Goal: Task Accomplishment & Management: Complete application form

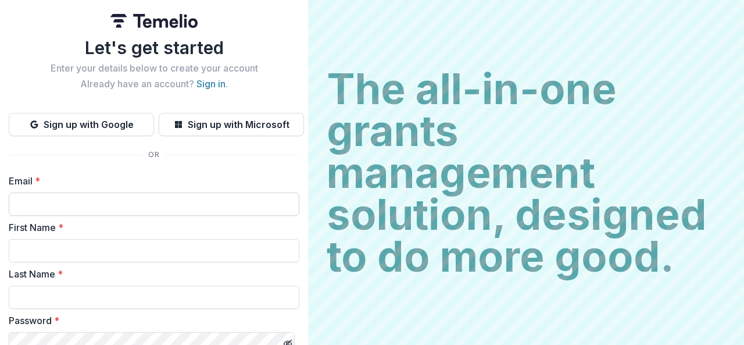
click at [110, 208] on input "Email *" at bounding box center [154, 203] width 291 height 23
type input "**********"
click at [117, 243] on input "First Name *" at bounding box center [154, 250] width 291 height 23
type input "*******"
click at [126, 298] on input "Last Name *" at bounding box center [154, 297] width 291 height 23
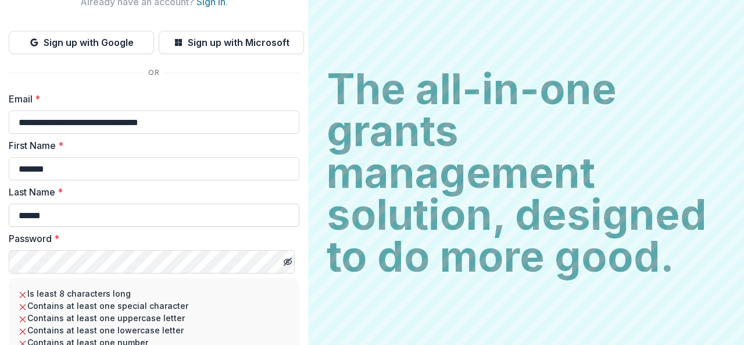
scroll to position [87, 0]
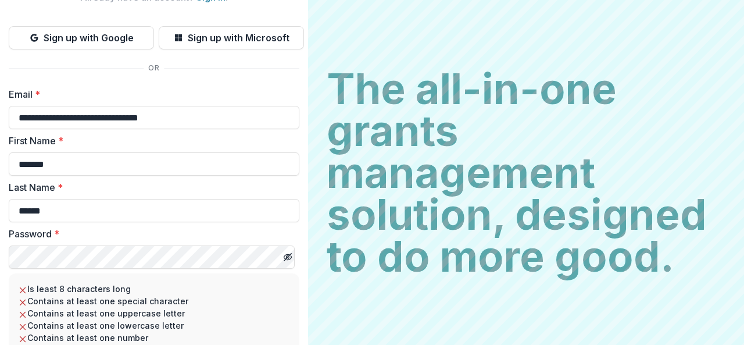
type input "******"
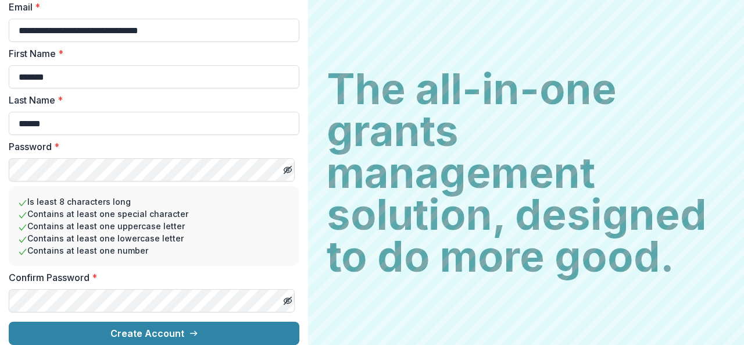
scroll to position [183, 0]
click at [9, 322] on button "Create Account" at bounding box center [154, 333] width 291 height 23
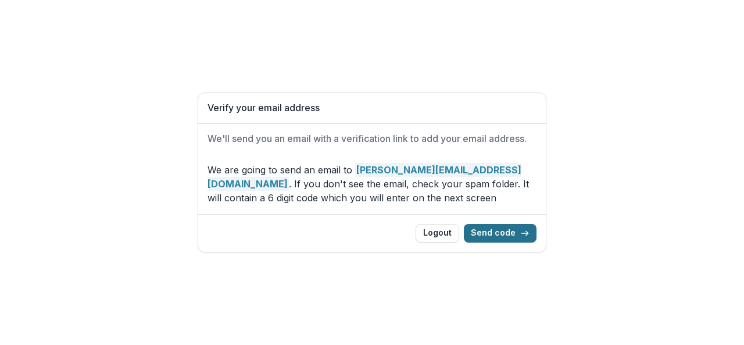
click at [508, 230] on button "Send code" at bounding box center [500, 233] width 73 height 19
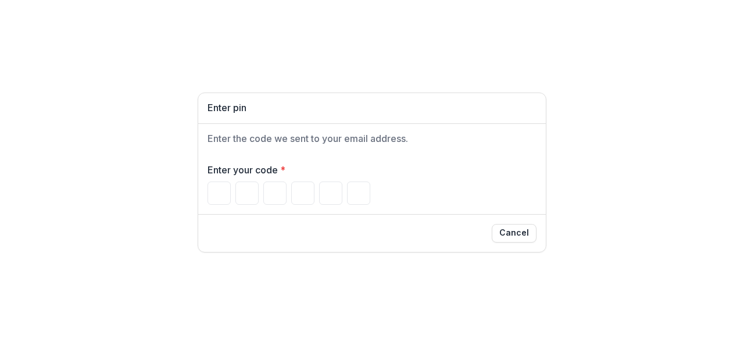
type input "*"
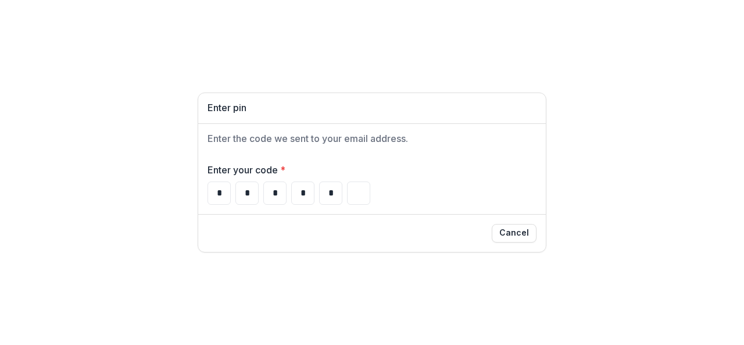
type input "*"
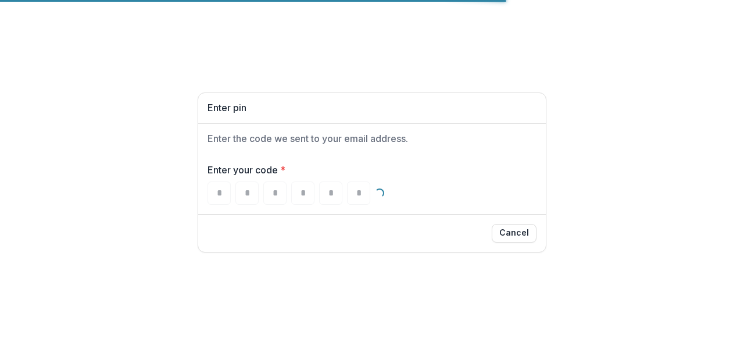
click at [286, 88] on div "Enter pin Enter the code we sent to your email address. Enter your code * * * *…" at bounding box center [372, 172] width 744 height 345
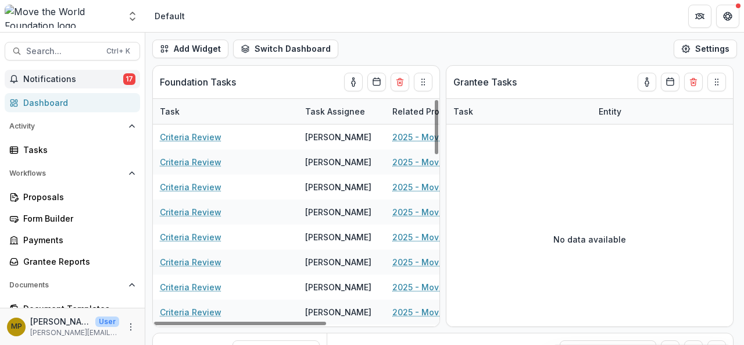
click at [43, 79] on span "Notifications" at bounding box center [73, 79] width 100 height 10
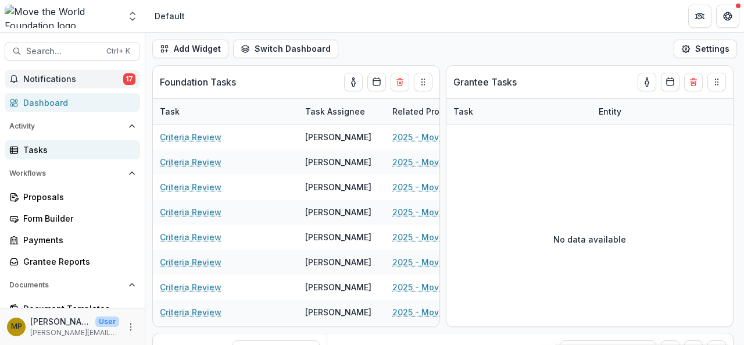
click at [33, 148] on div "Tasks" at bounding box center [77, 150] width 108 height 12
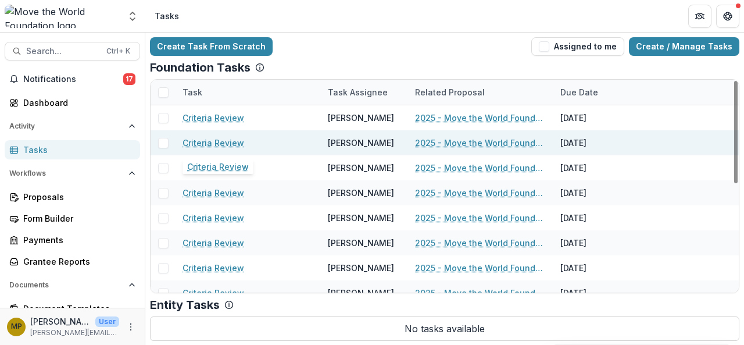
click at [222, 141] on link "Criteria Review" at bounding box center [214, 143] width 62 height 12
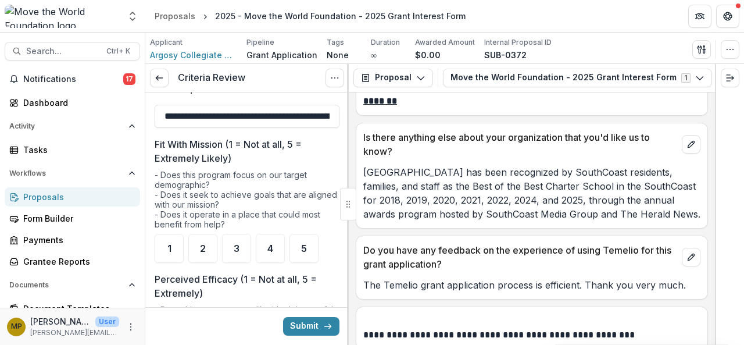
scroll to position [104, 0]
click at [263, 236] on div "4" at bounding box center [270, 248] width 29 height 29
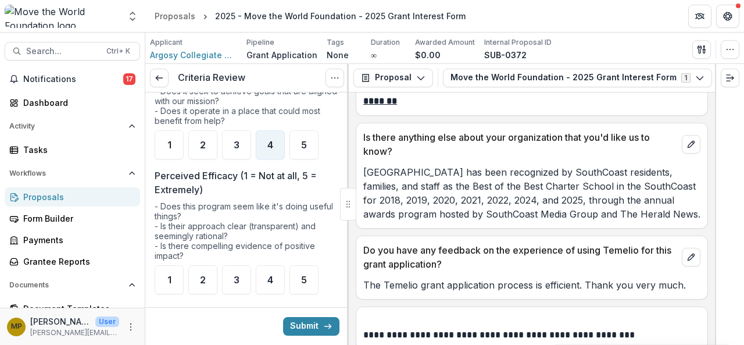
scroll to position [208, 0]
click at [230, 273] on div "3" at bounding box center [236, 279] width 29 height 29
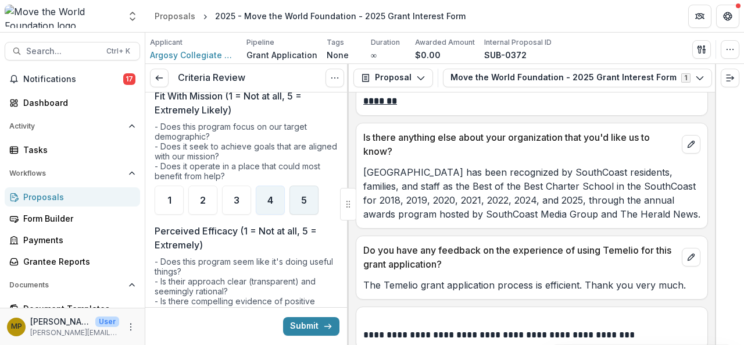
scroll to position [152, 0]
click at [307, 203] on div "5" at bounding box center [304, 200] width 29 height 29
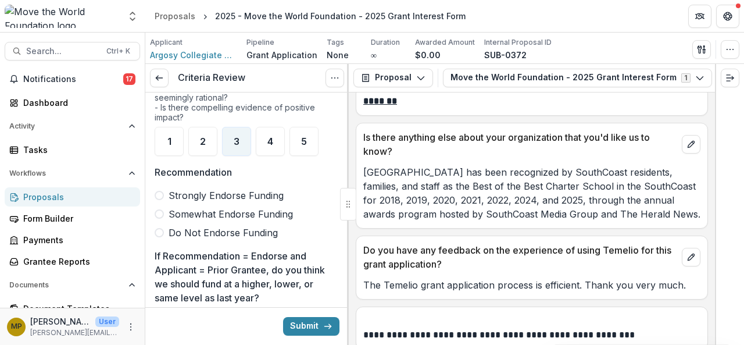
scroll to position [352, 0]
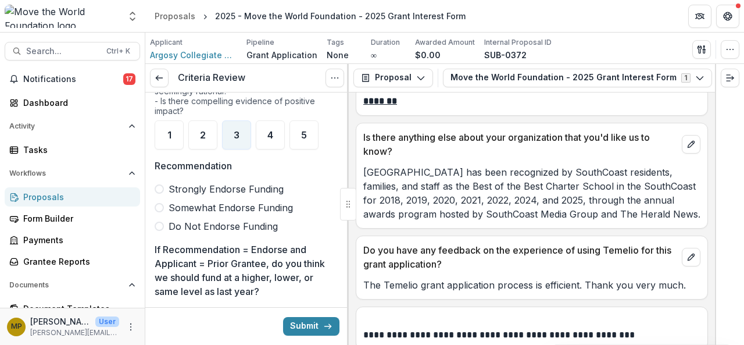
click at [223, 182] on span "Strongly Endorse Funding" at bounding box center [226, 189] width 115 height 14
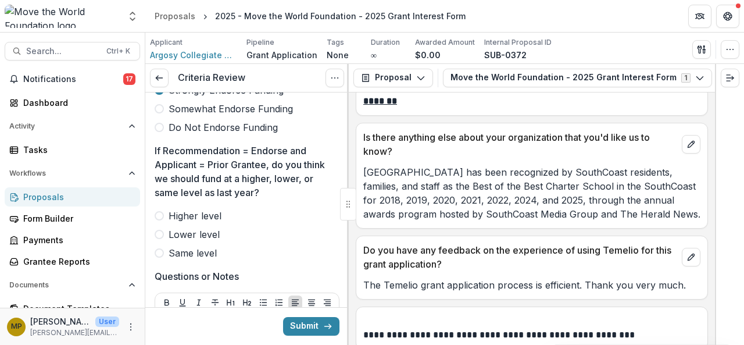
scroll to position [452, 0]
click at [200, 250] on span "Same level" at bounding box center [193, 252] width 48 height 14
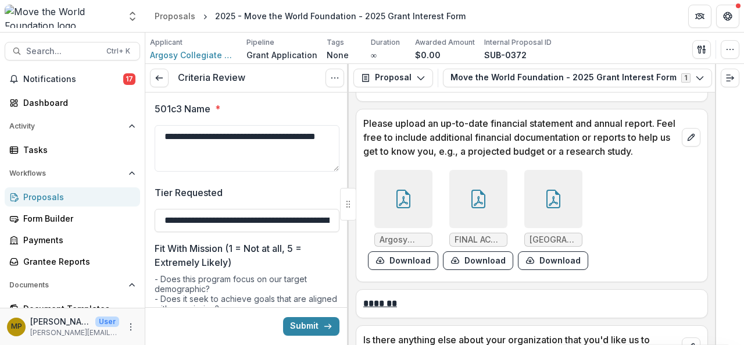
scroll to position [5622, 0]
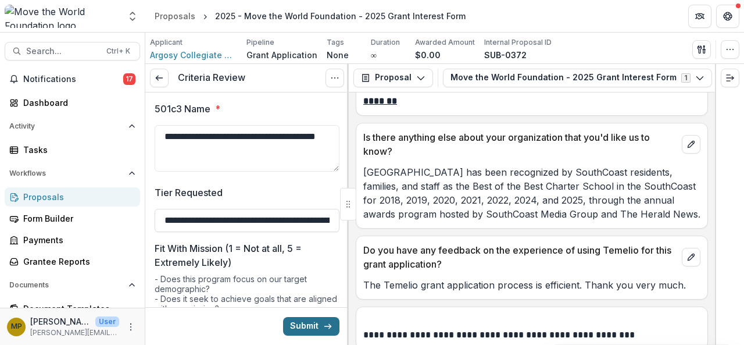
click at [293, 329] on button "Submit" at bounding box center [311, 326] width 56 height 19
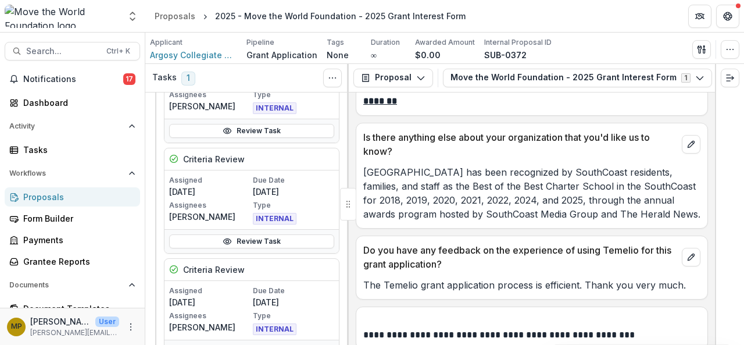
scroll to position [228, 0]
click at [241, 237] on link "Review Task" at bounding box center [251, 241] width 165 height 14
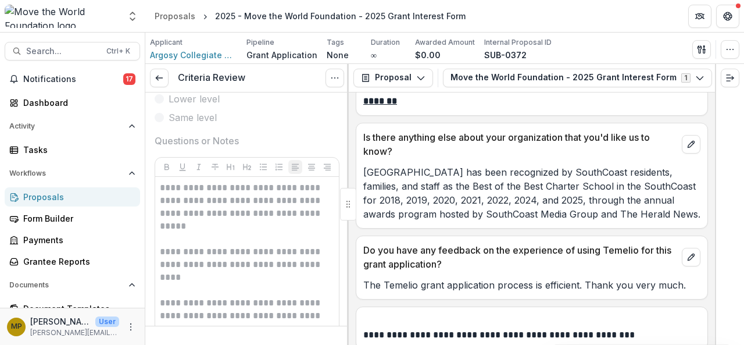
scroll to position [587, 0]
click at [286, 223] on p "**********" at bounding box center [246, 206] width 172 height 51
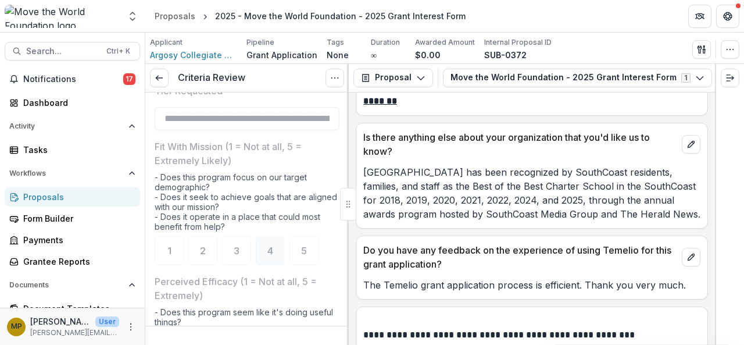
scroll to position [0, 0]
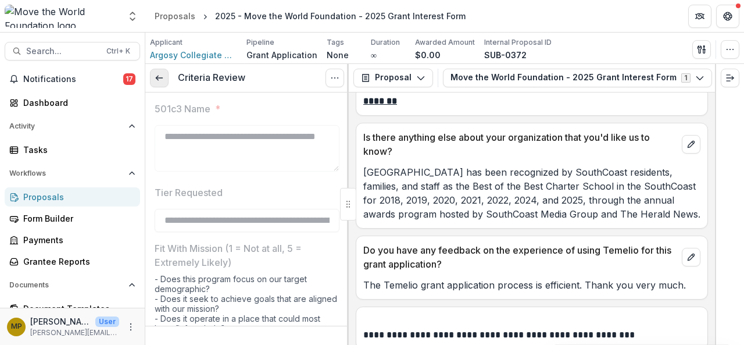
click at [158, 79] on icon at bounding box center [159, 77] width 9 height 9
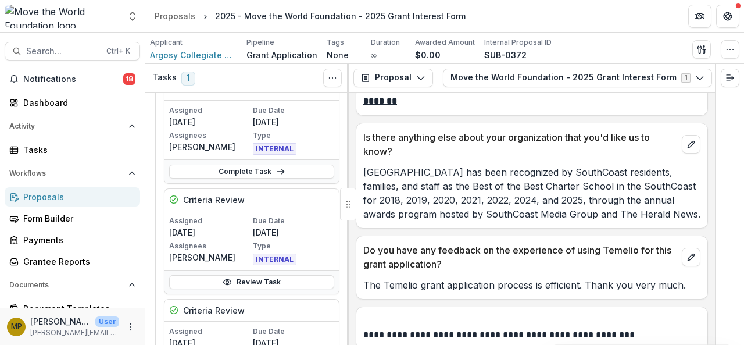
scroll to position [77, 0]
click at [248, 282] on link "Review Task" at bounding box center [251, 281] width 165 height 14
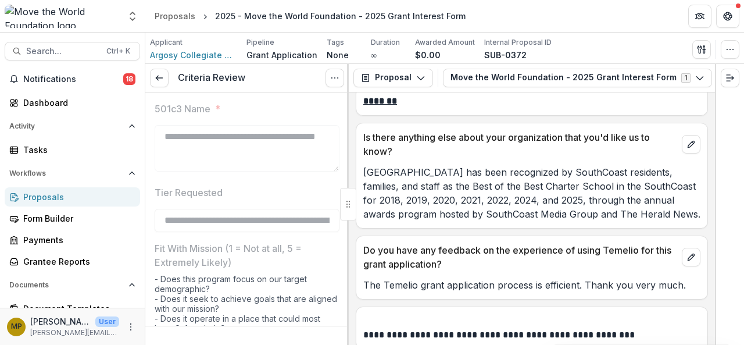
scroll to position [16, 0]
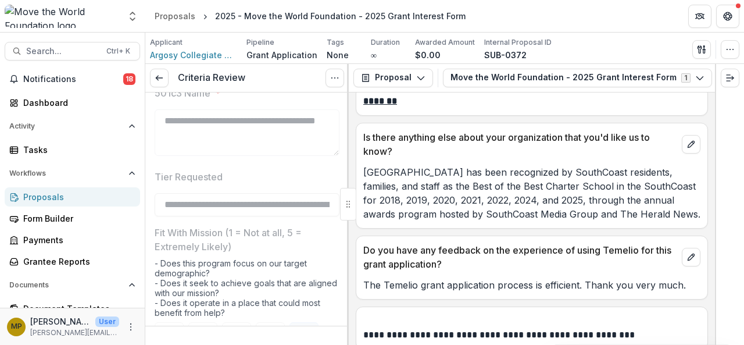
drag, startPoint x: 332, startPoint y: 81, endPoint x: 326, endPoint y: 87, distance: 8.6
click at [326, 87] on div "Criteria Review View task Reopen Task" at bounding box center [247, 78] width 204 height 28
click at [333, 80] on icon "Options" at bounding box center [334, 77] width 9 height 9
click at [284, 127] on button "Reopen Task" at bounding box center [279, 128] width 124 height 19
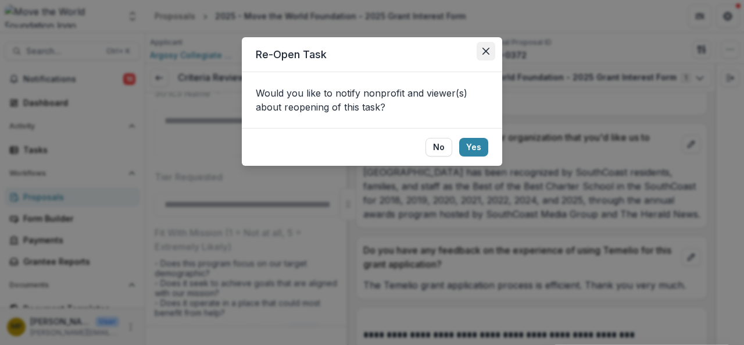
click at [490, 45] on button "Close" at bounding box center [486, 51] width 19 height 19
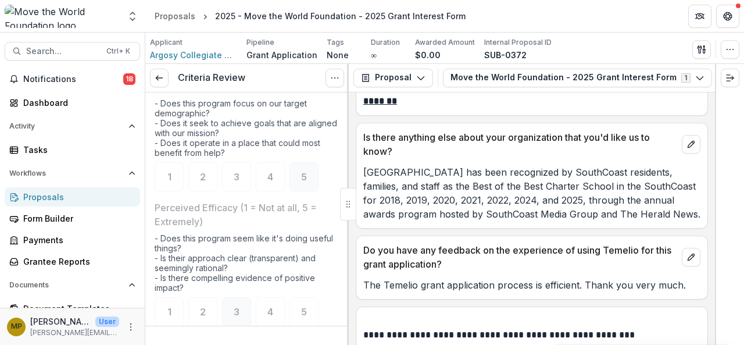
scroll to position [0, 0]
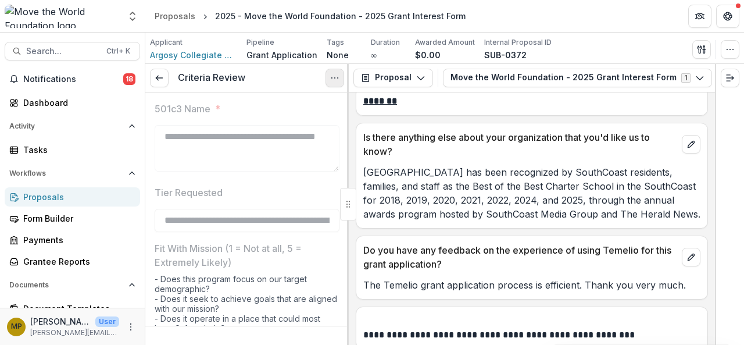
click at [331, 81] on icon "Options" at bounding box center [334, 77] width 9 height 9
click at [289, 129] on button "Reopen Task" at bounding box center [279, 128] width 124 height 19
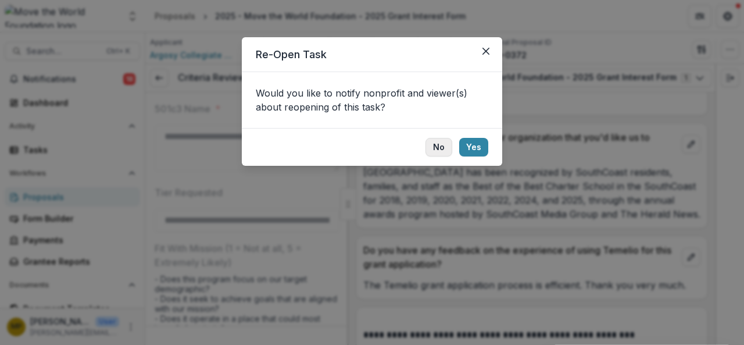
click at [449, 142] on button "No" at bounding box center [439, 147] width 27 height 19
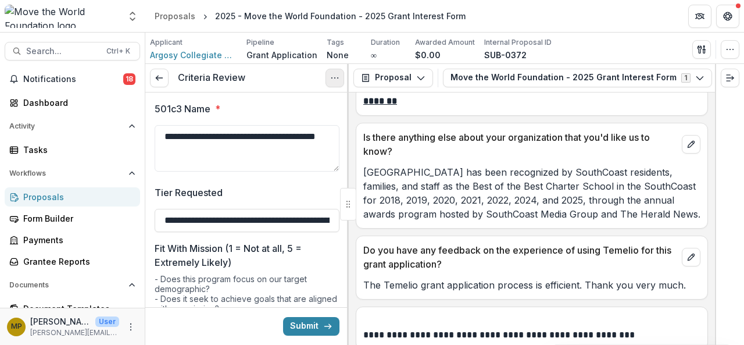
click at [334, 75] on icon "Options" at bounding box center [334, 77] width 9 height 9
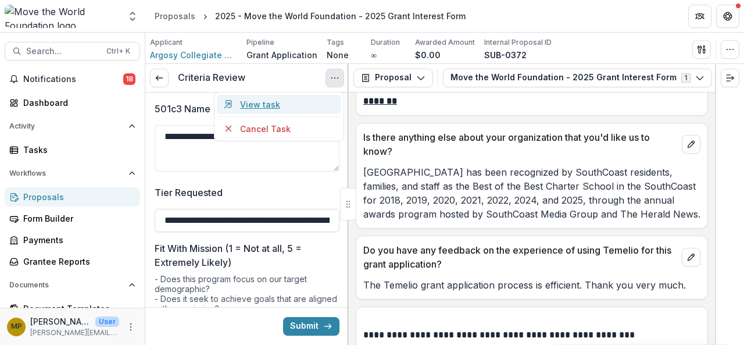
click at [272, 108] on link "View task" at bounding box center [279, 104] width 124 height 19
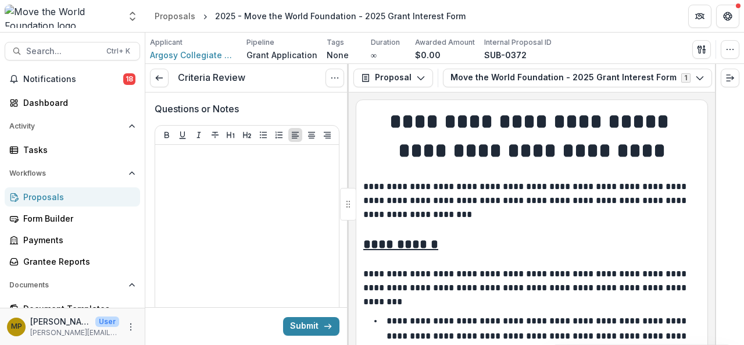
scroll to position [619, 0]
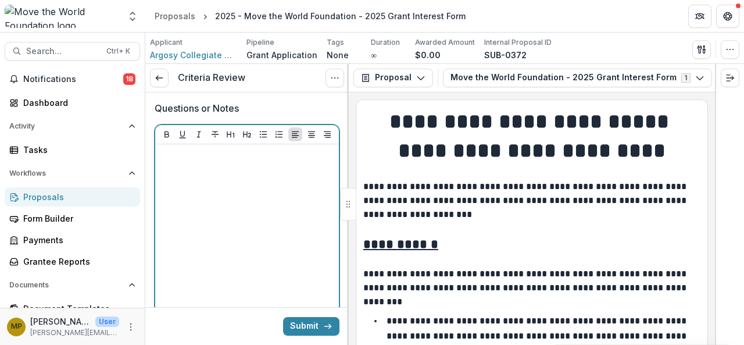
click at [244, 192] on div at bounding box center [247, 236] width 174 height 174
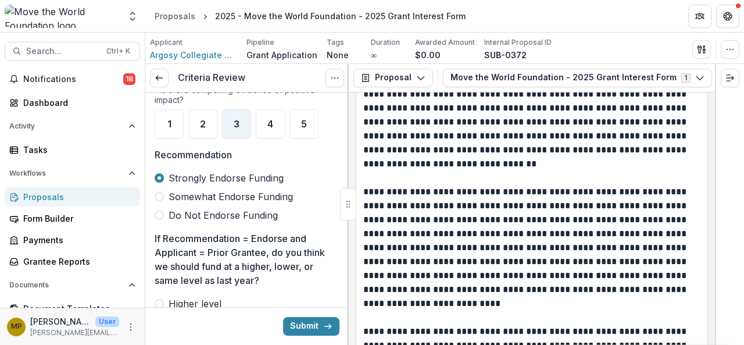
scroll to position [363, 0]
click at [176, 196] on span "Somewhat Endorse Funding" at bounding box center [231, 197] width 124 height 14
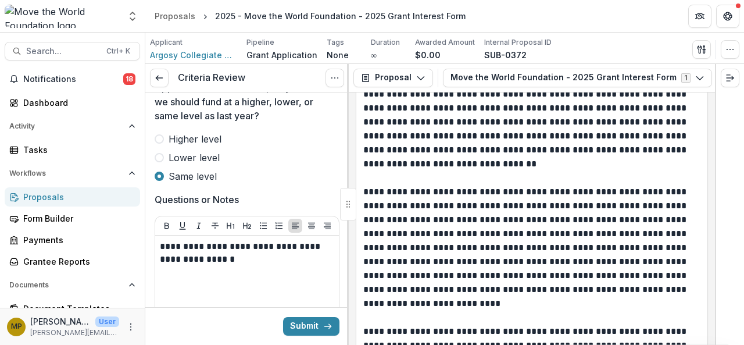
scroll to position [529, 0]
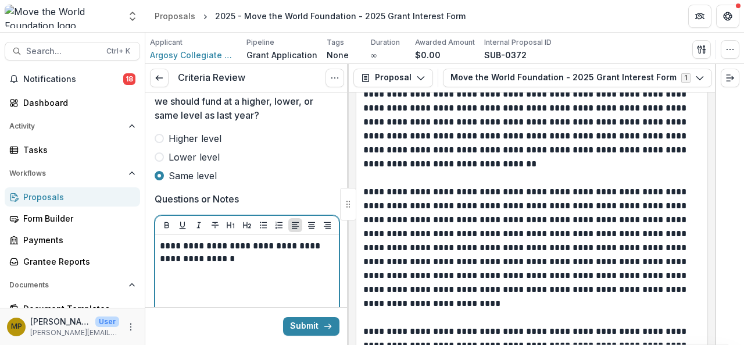
click at [231, 263] on div "**********" at bounding box center [247, 327] width 174 height 174
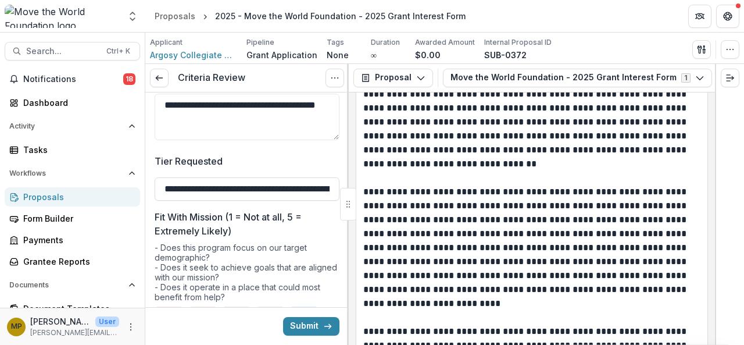
scroll to position [0, 0]
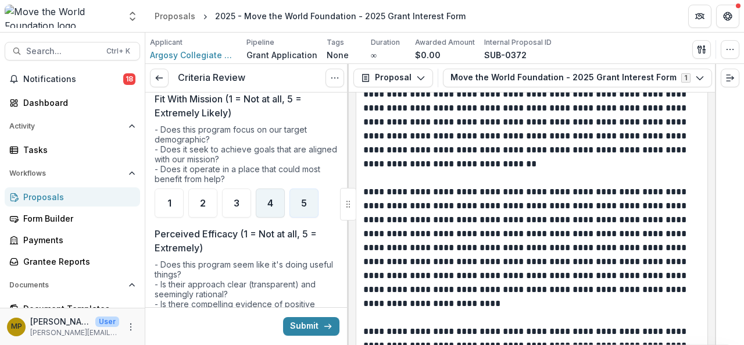
click at [269, 204] on span "4" at bounding box center [271, 202] width 6 height 9
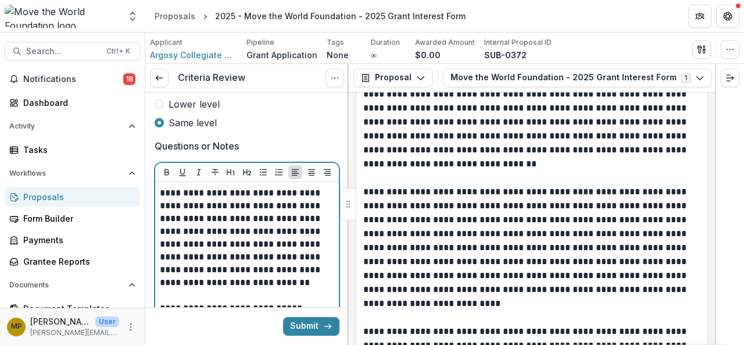
scroll to position [679, 0]
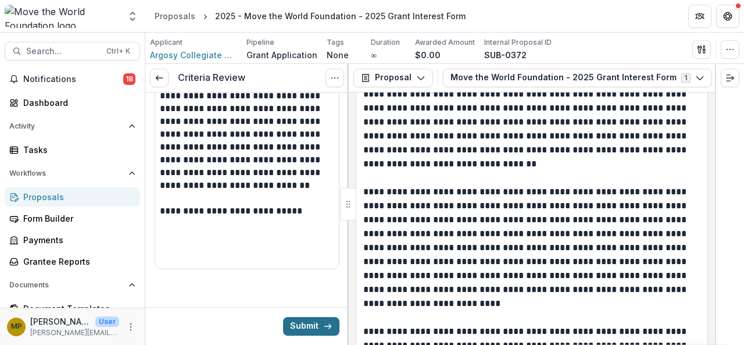
click at [323, 330] on icon "submit" at bounding box center [327, 326] width 9 height 9
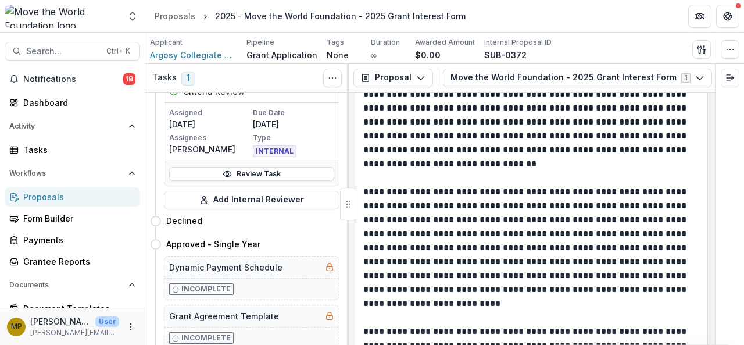
scroll to position [741, 0]
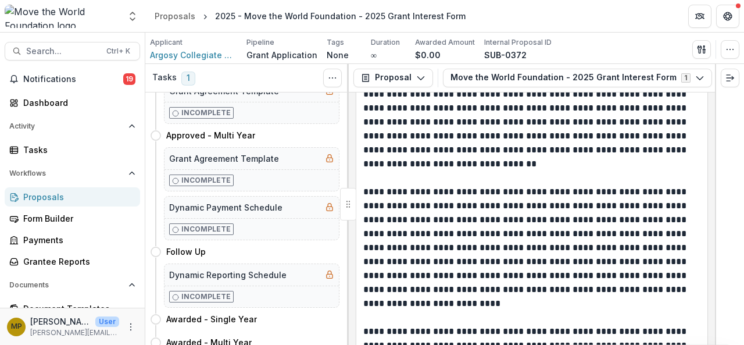
click at [41, 192] on div "Proposals" at bounding box center [77, 197] width 108 height 12
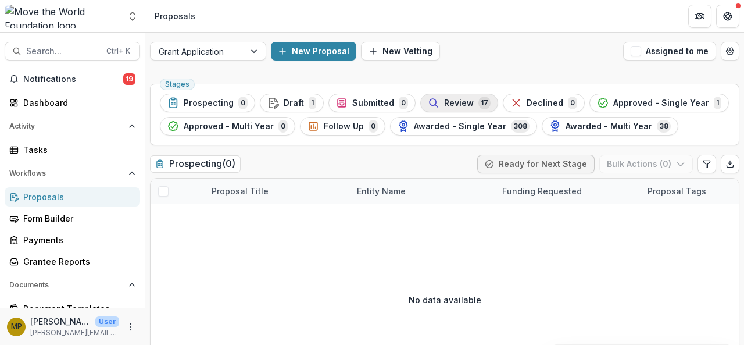
click at [448, 104] on span "Review" at bounding box center [459, 103] width 30 height 10
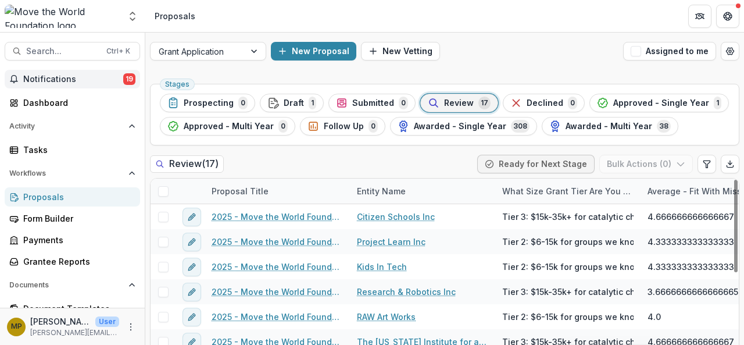
click at [56, 75] on span "Notifications" at bounding box center [73, 79] width 100 height 10
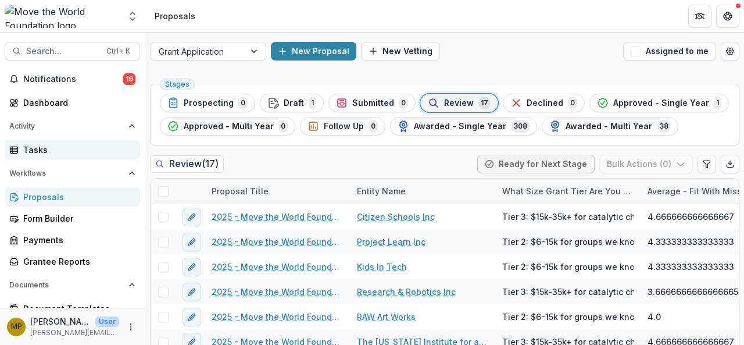
click at [43, 152] on div "Tasks" at bounding box center [77, 150] width 108 height 12
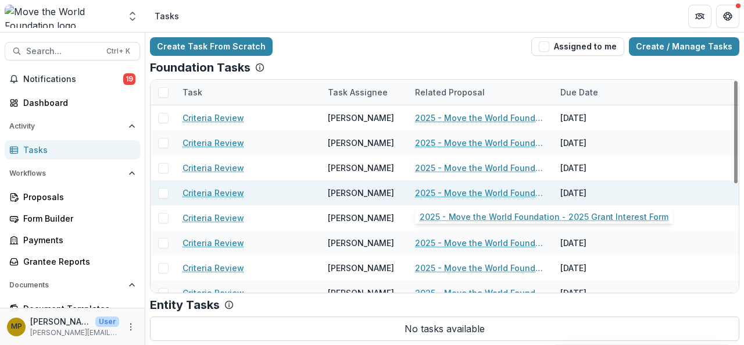
click at [482, 191] on link "2025 - Move the World Foundation - 2025 Grant Interest Form" at bounding box center [480, 193] width 131 height 12
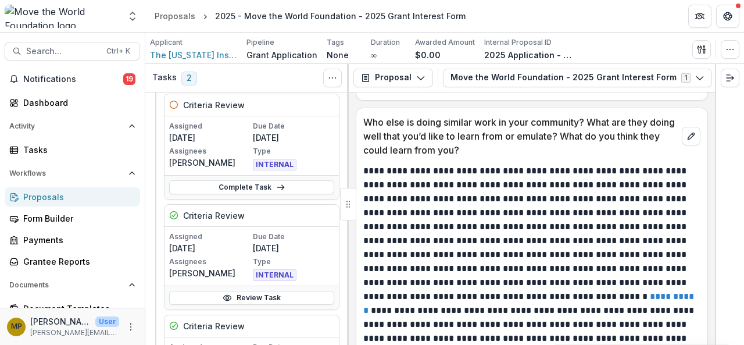
scroll to position [133, 0]
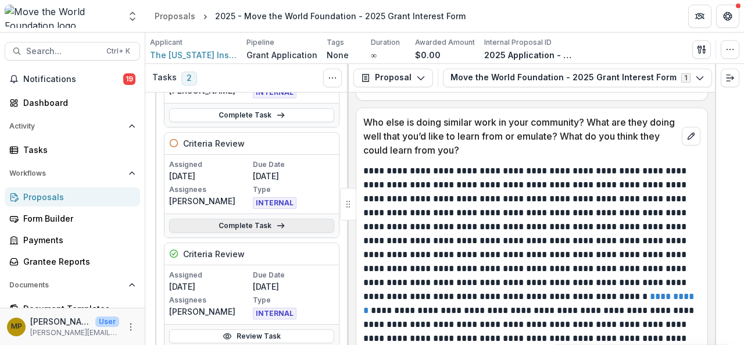
click at [254, 226] on link "Complete Task" at bounding box center [251, 226] width 165 height 14
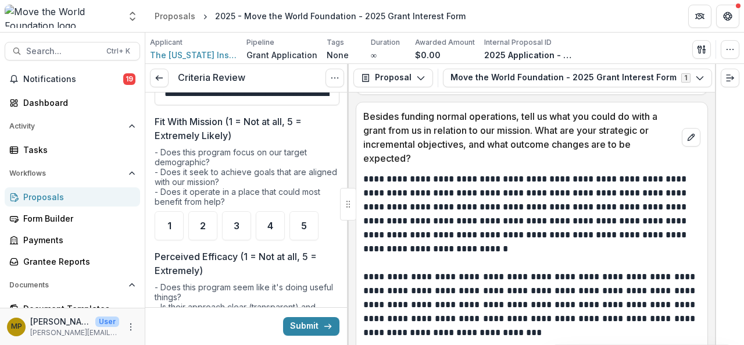
scroll to position [108, 0]
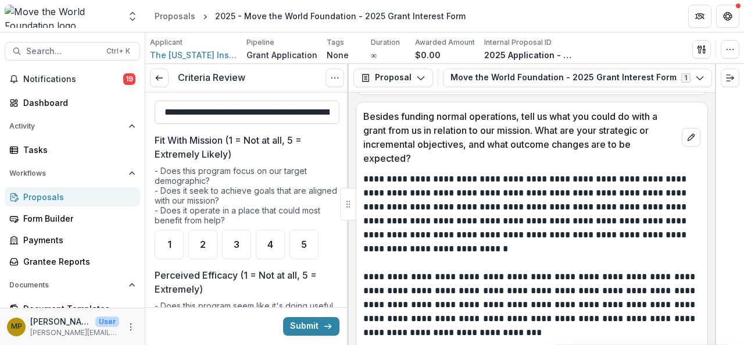
click at [255, 246] on ul "1 2 3 4 5" at bounding box center [247, 244] width 185 height 29
click at [265, 245] on div "4" at bounding box center [270, 244] width 29 height 29
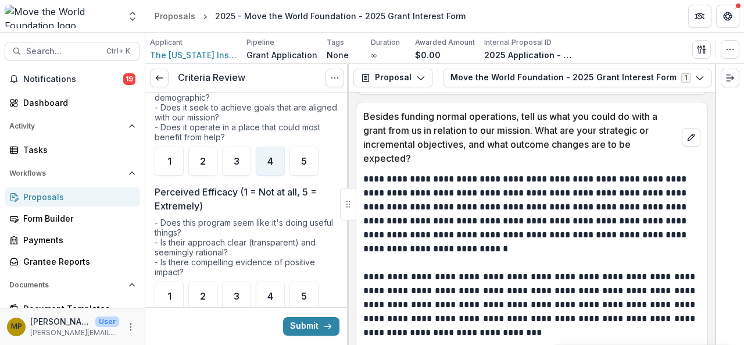
scroll to position [196, 0]
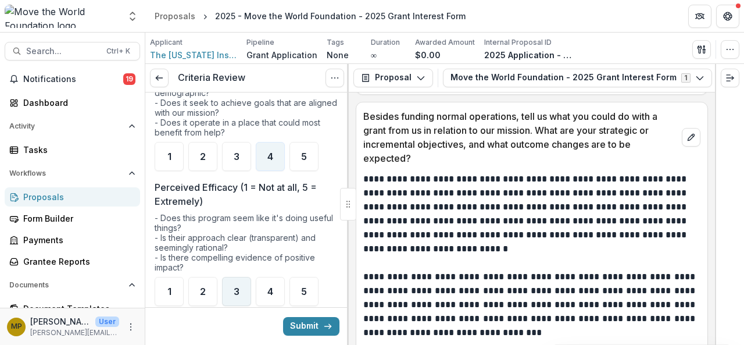
click at [240, 287] on span "3" at bounding box center [237, 291] width 6 height 9
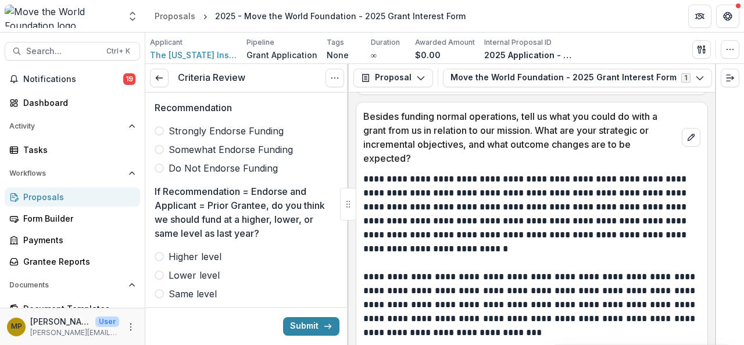
scroll to position [411, 0]
click at [183, 147] on span "Somewhat Endorse Funding" at bounding box center [231, 149] width 124 height 14
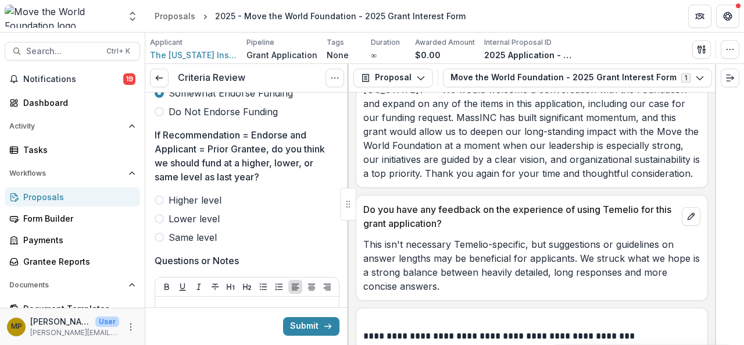
scroll to position [6835, 0]
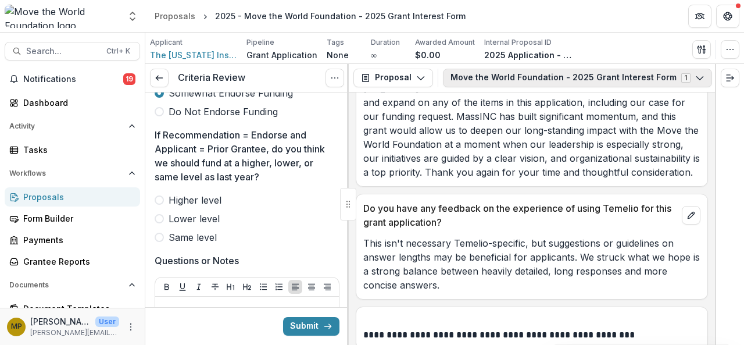
click at [691, 77] on button "Move the World Foundation - 2025 Grant Interest Form 1" at bounding box center [577, 78] width 269 height 19
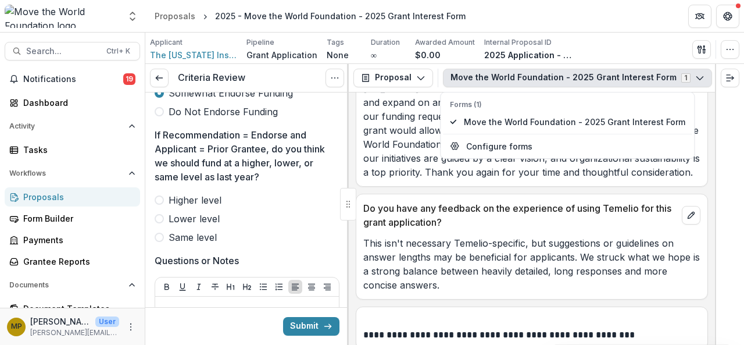
click at [690, 77] on button "Move the World Foundation - 2025 Grant Interest Form 1" at bounding box center [577, 78] width 269 height 19
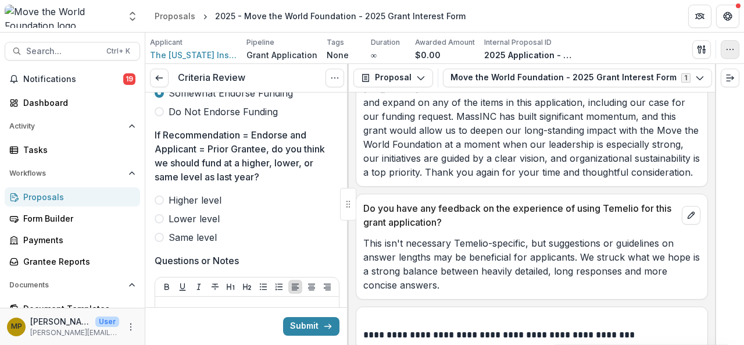
click at [736, 46] on button "button" at bounding box center [730, 49] width 19 height 19
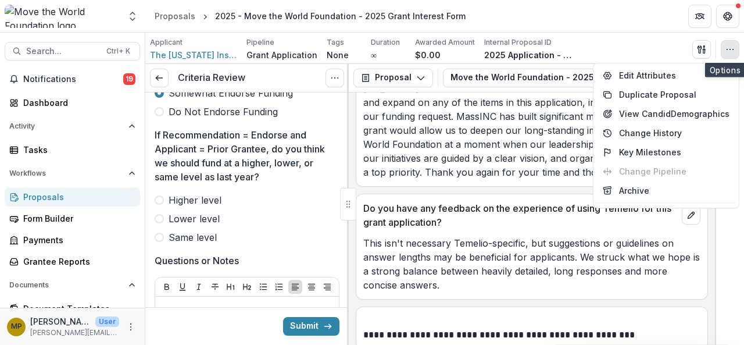
click at [736, 46] on button "button" at bounding box center [730, 49] width 19 height 19
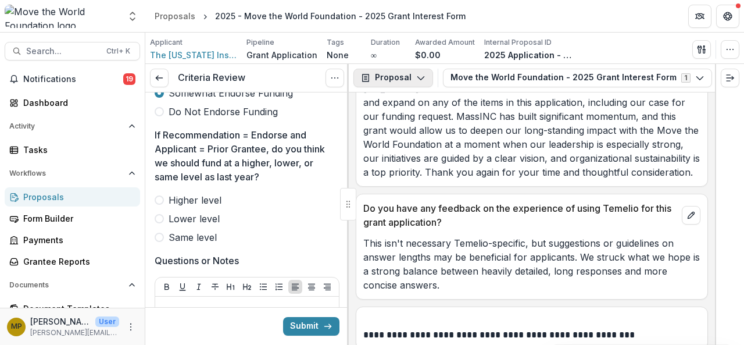
click at [407, 77] on button "Proposal" at bounding box center [394, 78] width 80 height 19
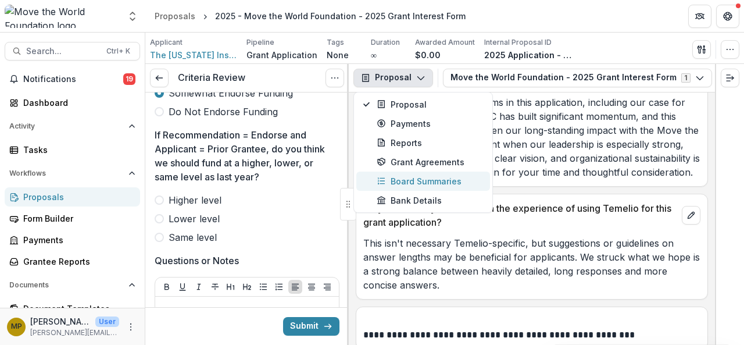
click at [404, 184] on div "Board Summaries" at bounding box center [430, 181] width 106 height 12
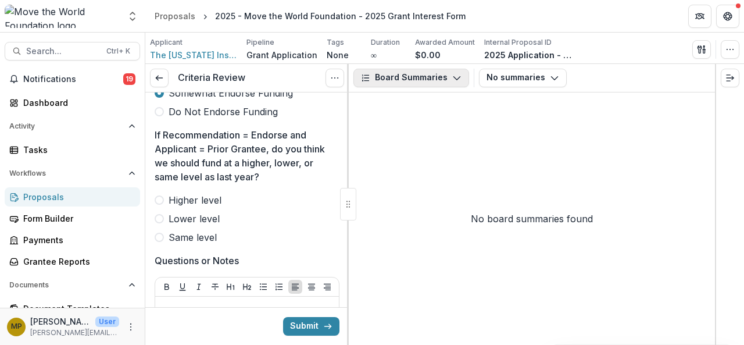
click at [404, 82] on button "Board Summaries" at bounding box center [412, 78] width 116 height 19
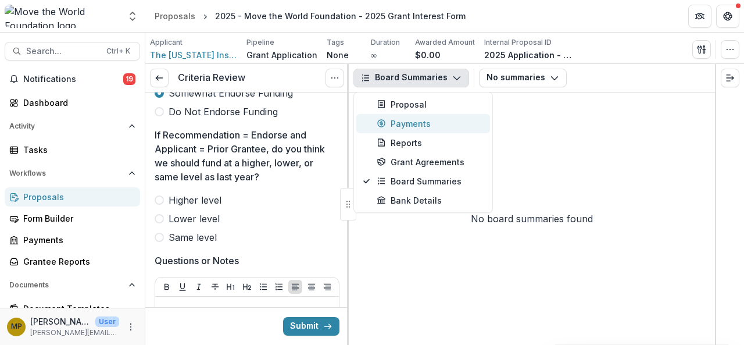
click at [409, 124] on div "Payments" at bounding box center [430, 123] width 106 height 12
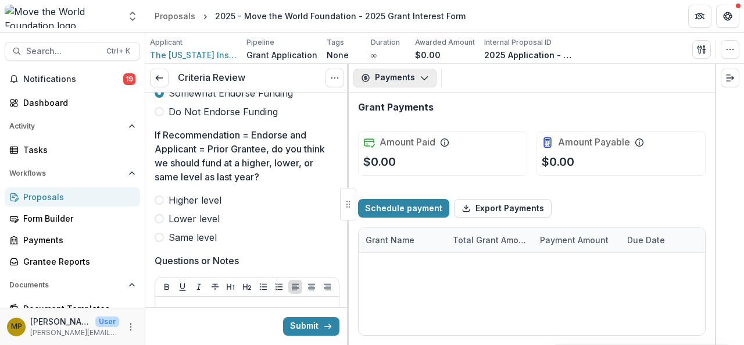
click at [407, 77] on button "Payments" at bounding box center [395, 78] width 83 height 19
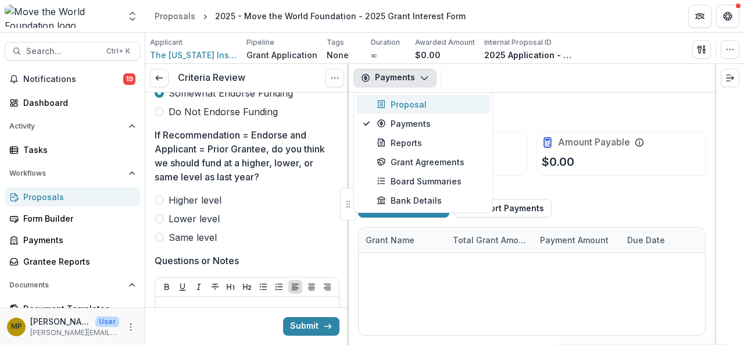
click at [402, 105] on div "Proposal" at bounding box center [430, 104] width 106 height 12
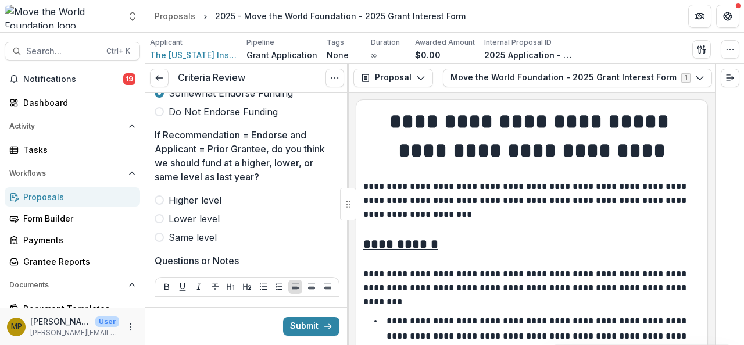
click at [226, 54] on span "The Massachusetts Institute for a New Commonwealth, Inc." at bounding box center [193, 55] width 87 height 12
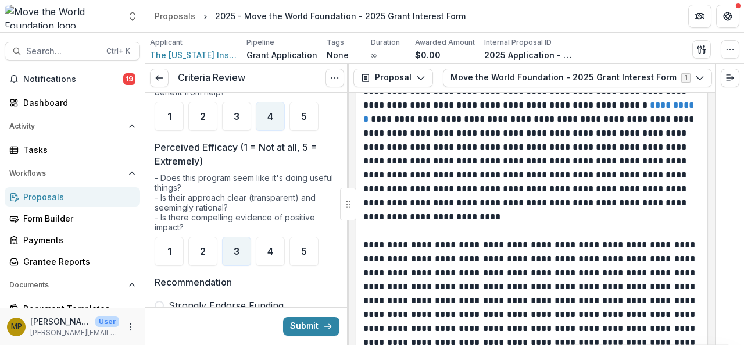
scroll to position [237, 0]
click at [265, 243] on div "4" at bounding box center [270, 250] width 29 height 29
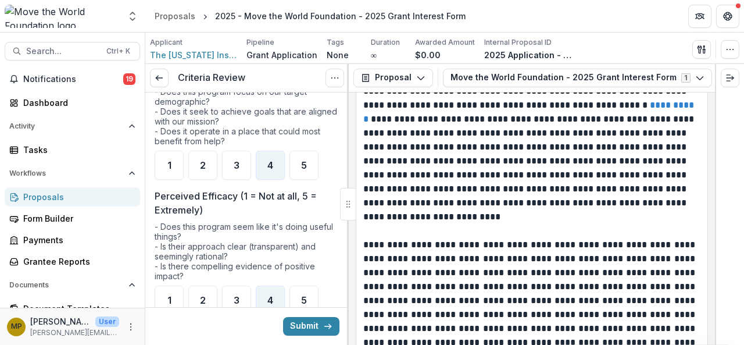
scroll to position [186, 0]
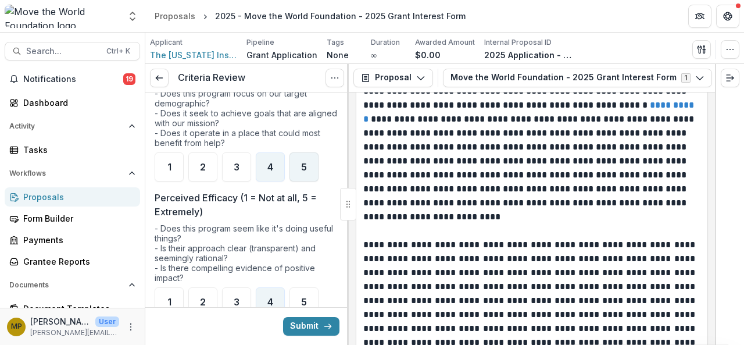
click at [312, 165] on div "5" at bounding box center [304, 166] width 29 height 29
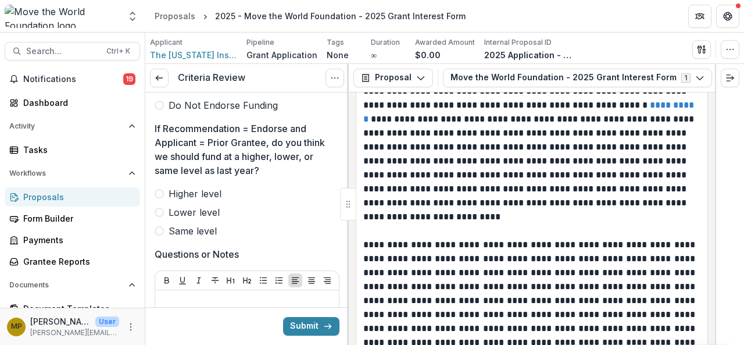
scroll to position [373, 0]
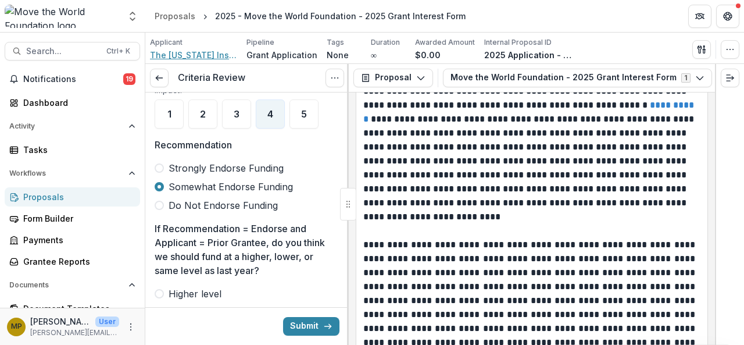
click at [181, 54] on span "The Massachusetts Institute for a New Commonwealth, Inc." at bounding box center [193, 55] width 87 height 12
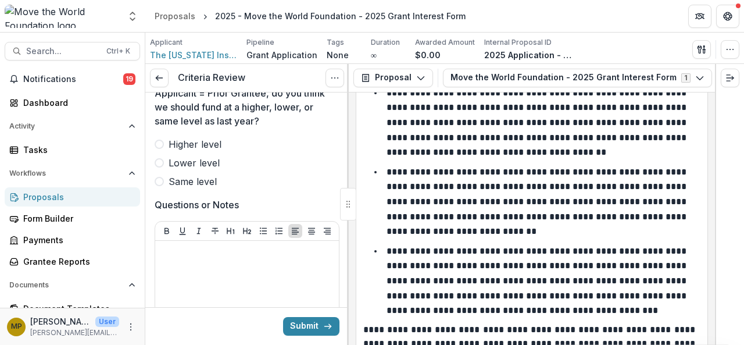
scroll to position [523, 0]
click at [184, 180] on span "Same level" at bounding box center [193, 181] width 48 height 14
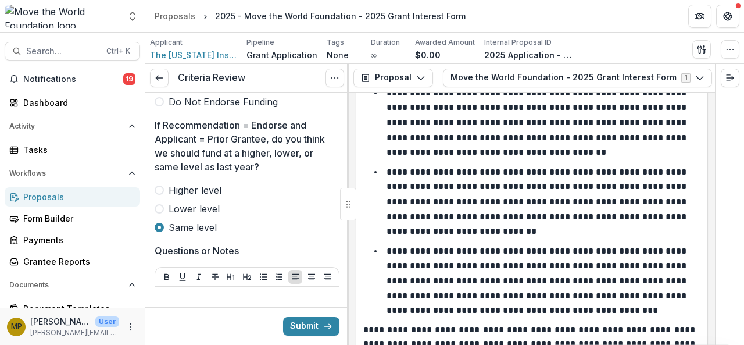
click at [193, 183] on span "Higher level" at bounding box center [195, 190] width 53 height 14
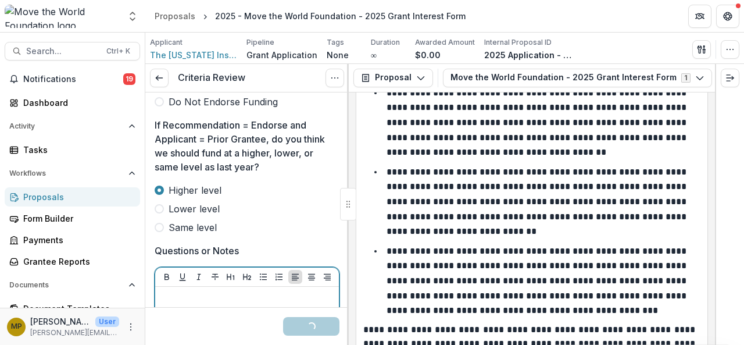
click at [221, 293] on p at bounding box center [247, 297] width 174 height 13
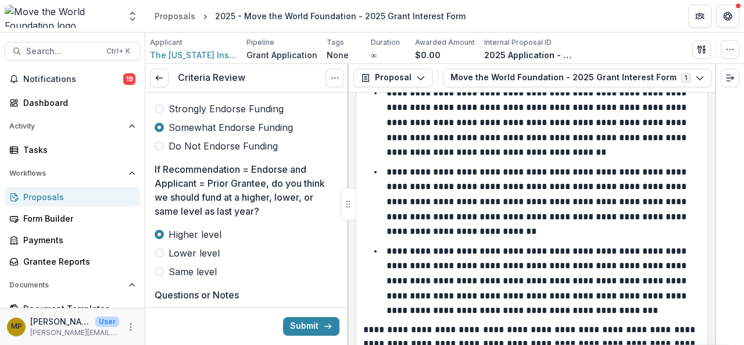
scroll to position [434, 0]
